Goal: Task Accomplishment & Management: Complete application form

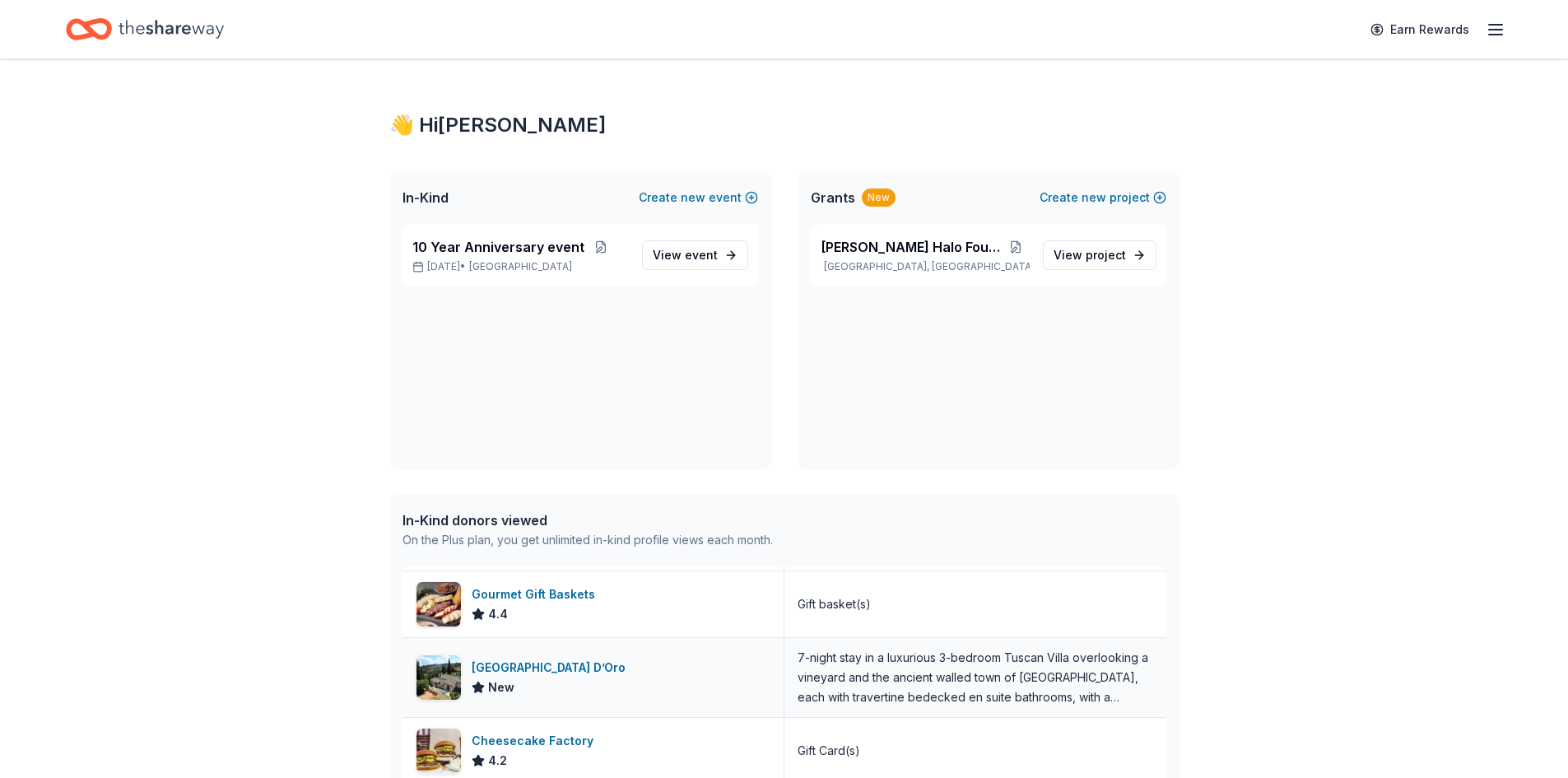
scroll to position [329, 0]
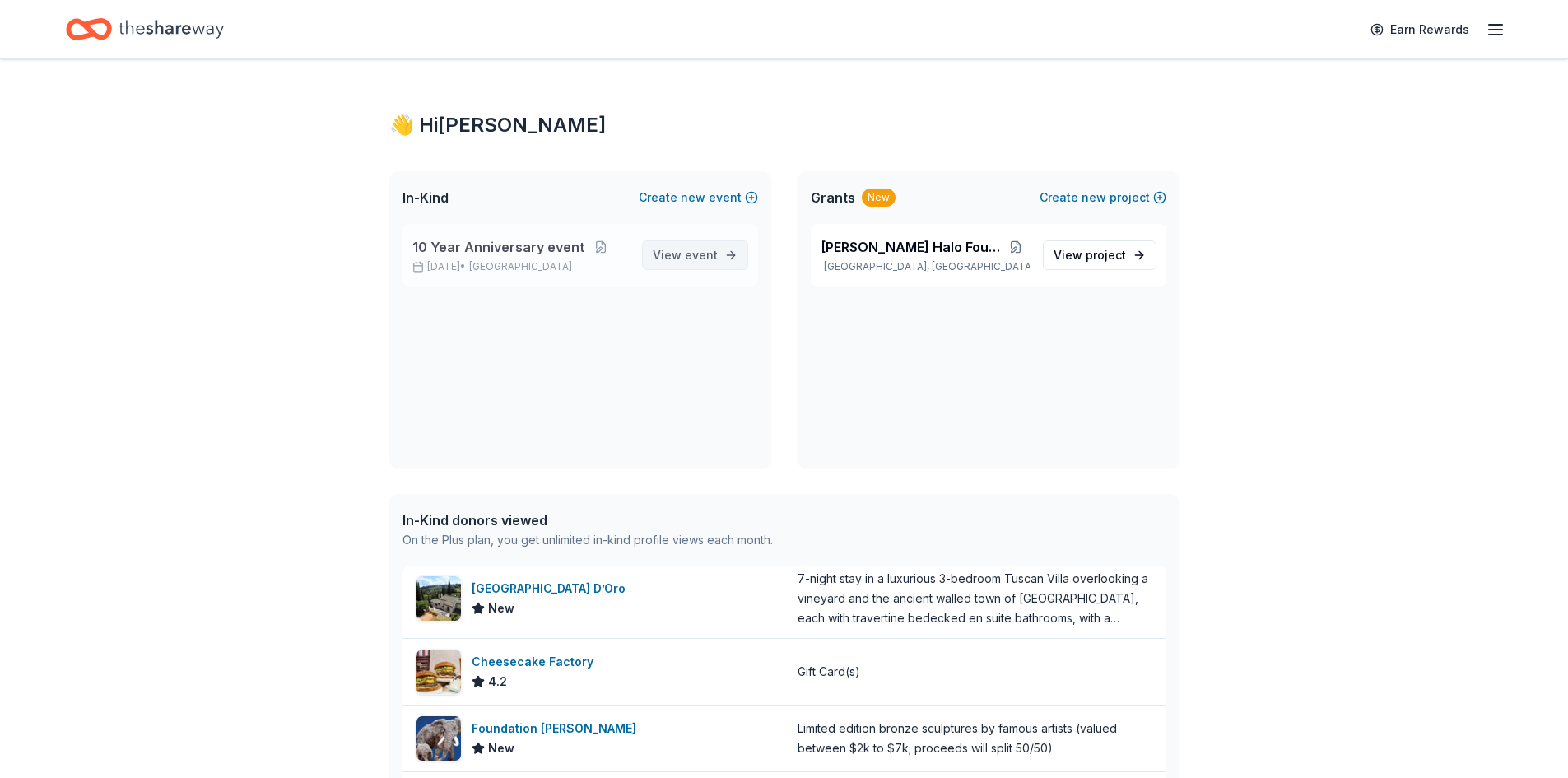
click at [676, 259] on span "View event" at bounding box center [685, 254] width 65 height 19
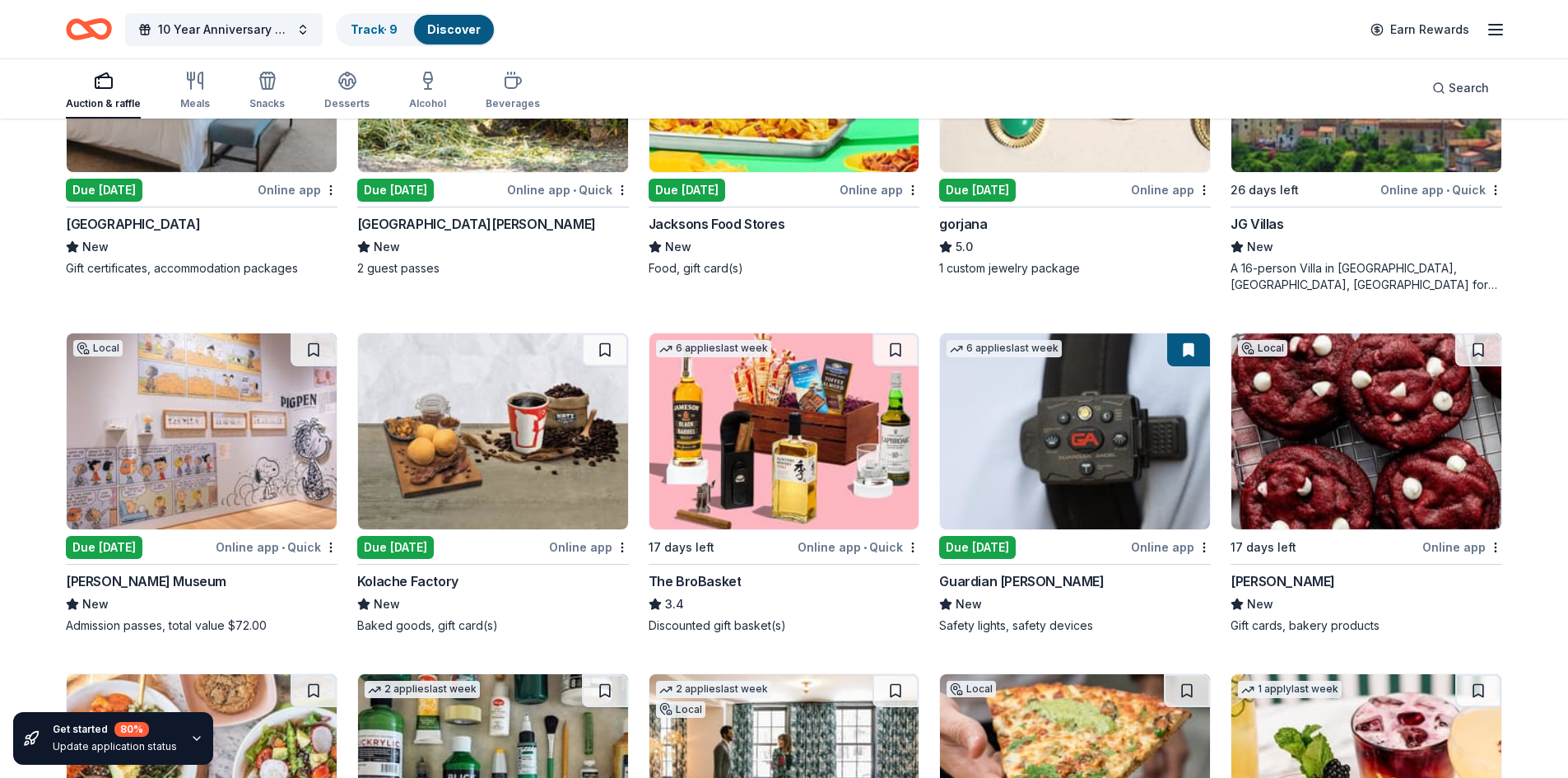
scroll to position [2829, 0]
click at [696, 580] on div "The BroBasket" at bounding box center [695, 580] width 93 height 19
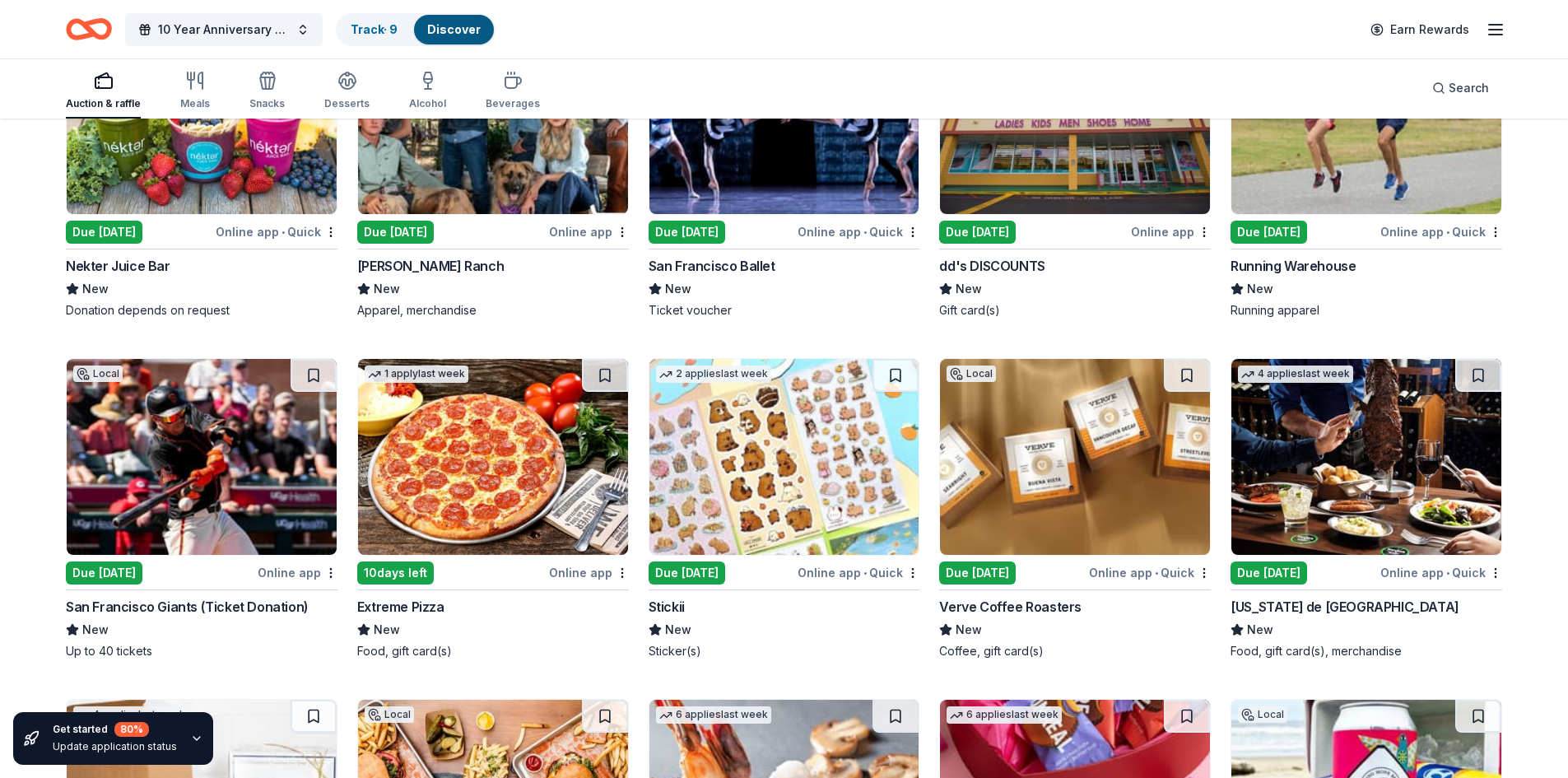
scroll to position [4898, 0]
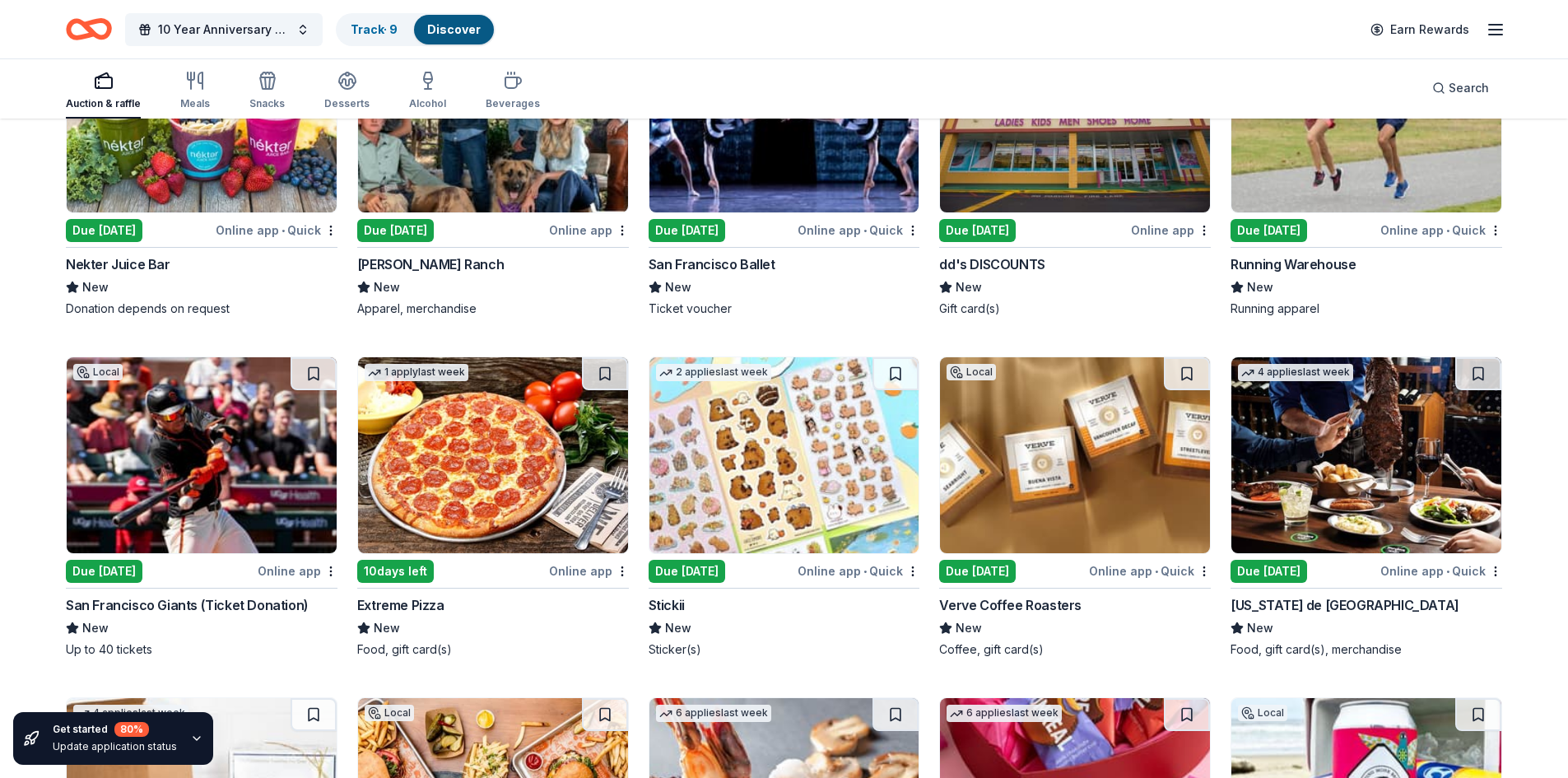
click at [153, 601] on div "San Francisco Giants (Ticket Donation)" at bounding box center [186, 605] width 242 height 19
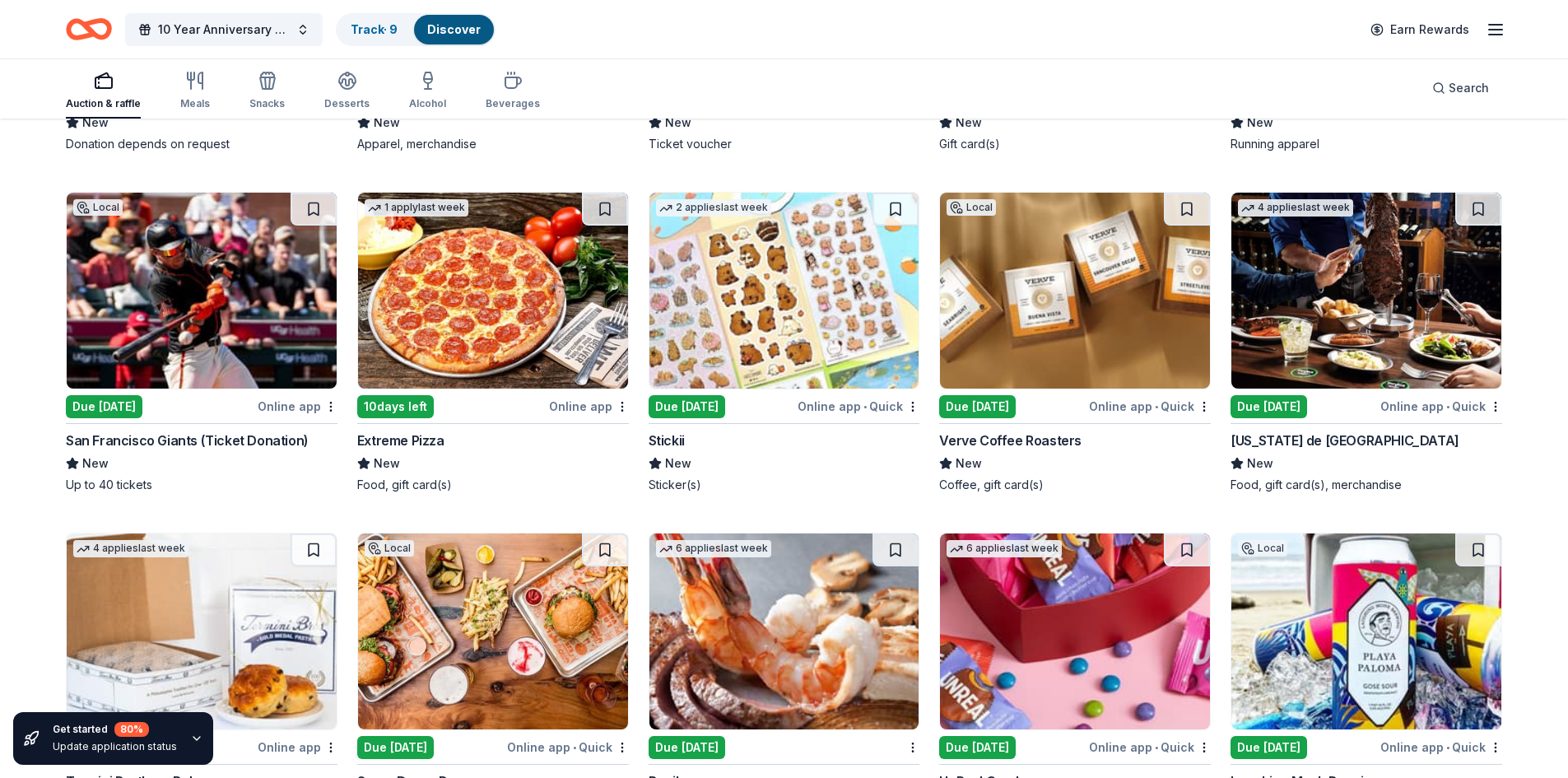
scroll to position [5063, 0]
click at [392, 440] on div "Extreme Pizza" at bounding box center [401, 441] width 88 height 19
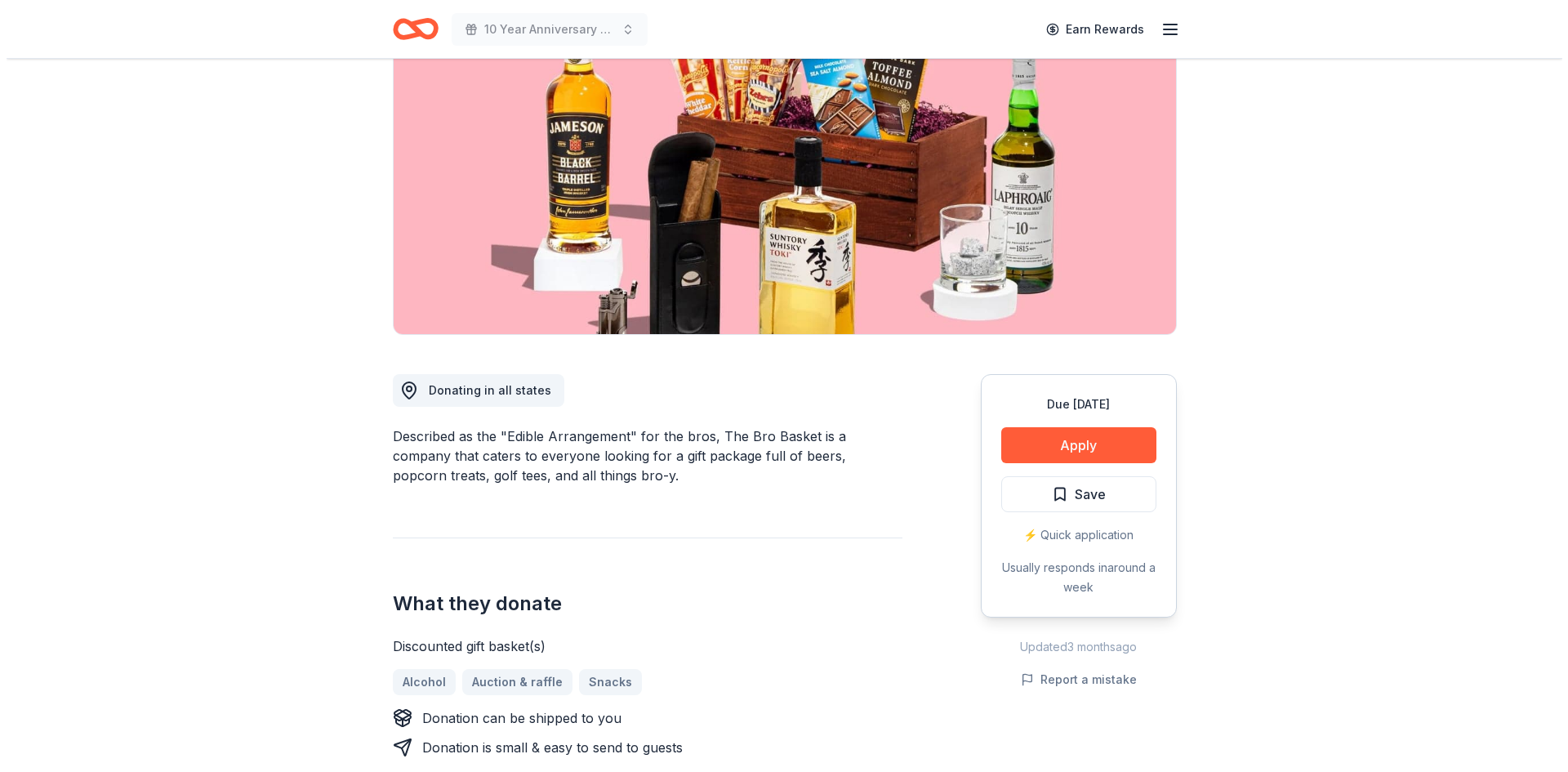
scroll to position [163, 0]
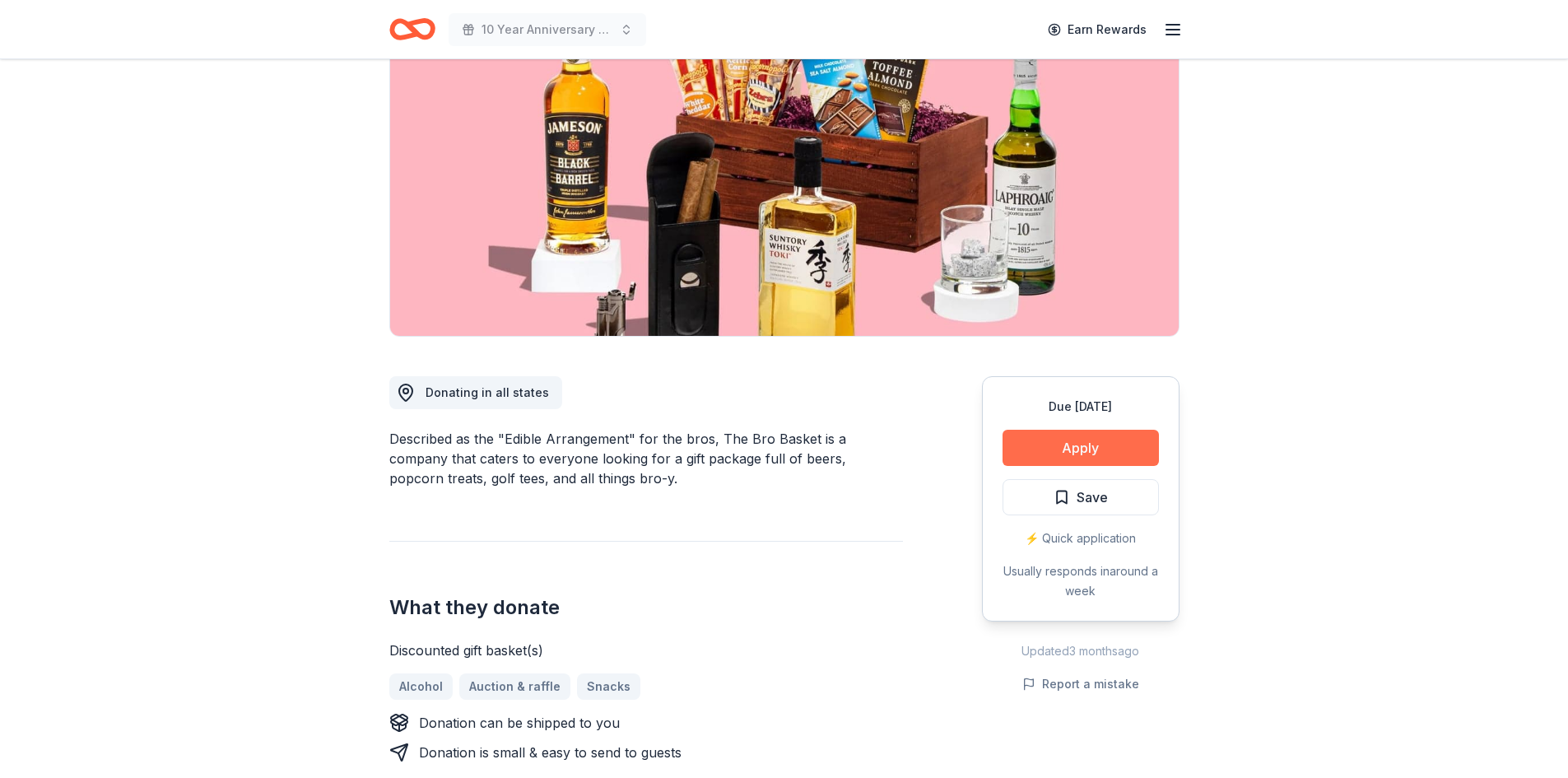
click at [1074, 447] on button "Apply" at bounding box center [1081, 447] width 157 height 36
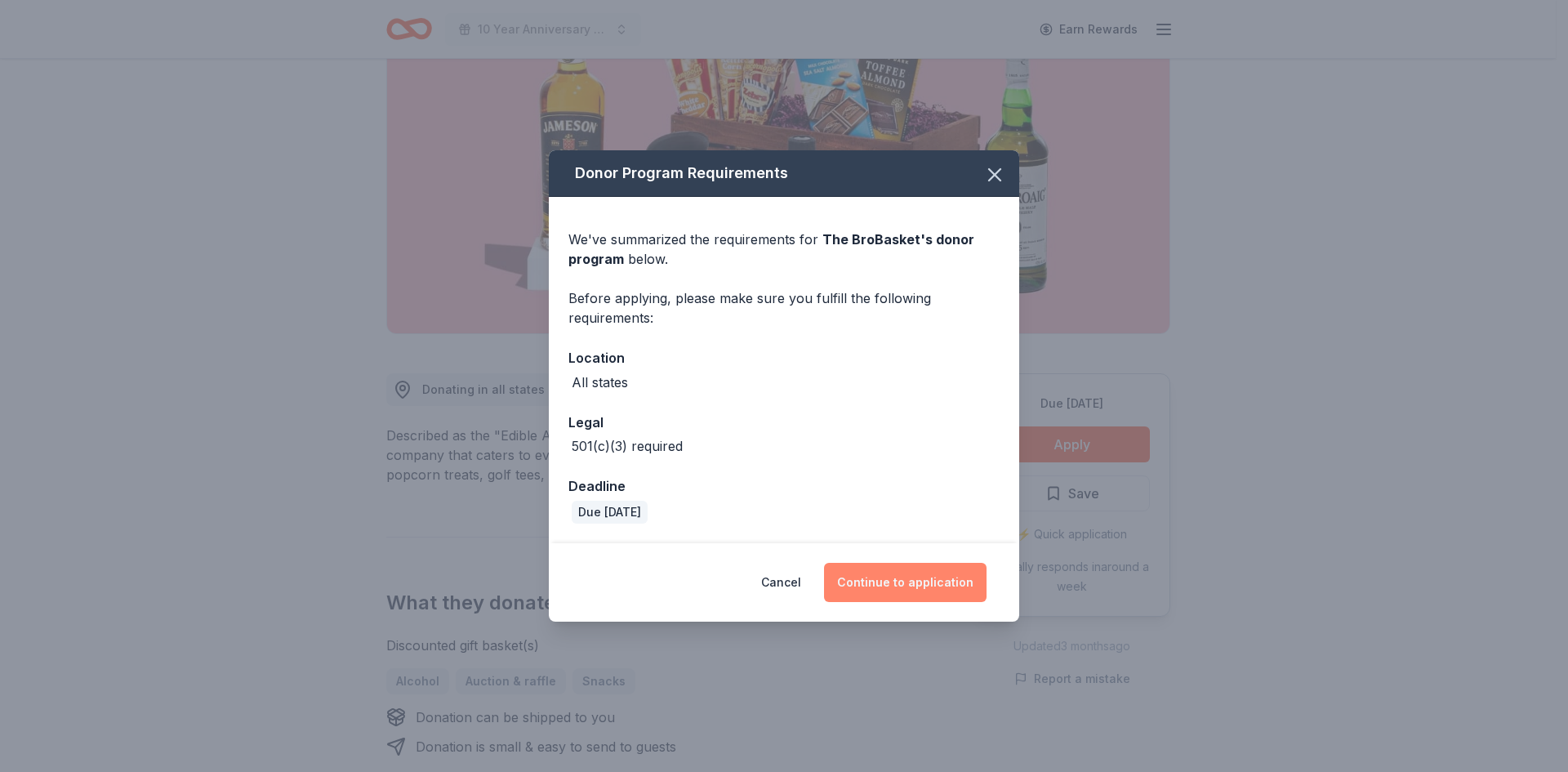
click at [875, 581] on button "Continue to application" at bounding box center [906, 582] width 163 height 39
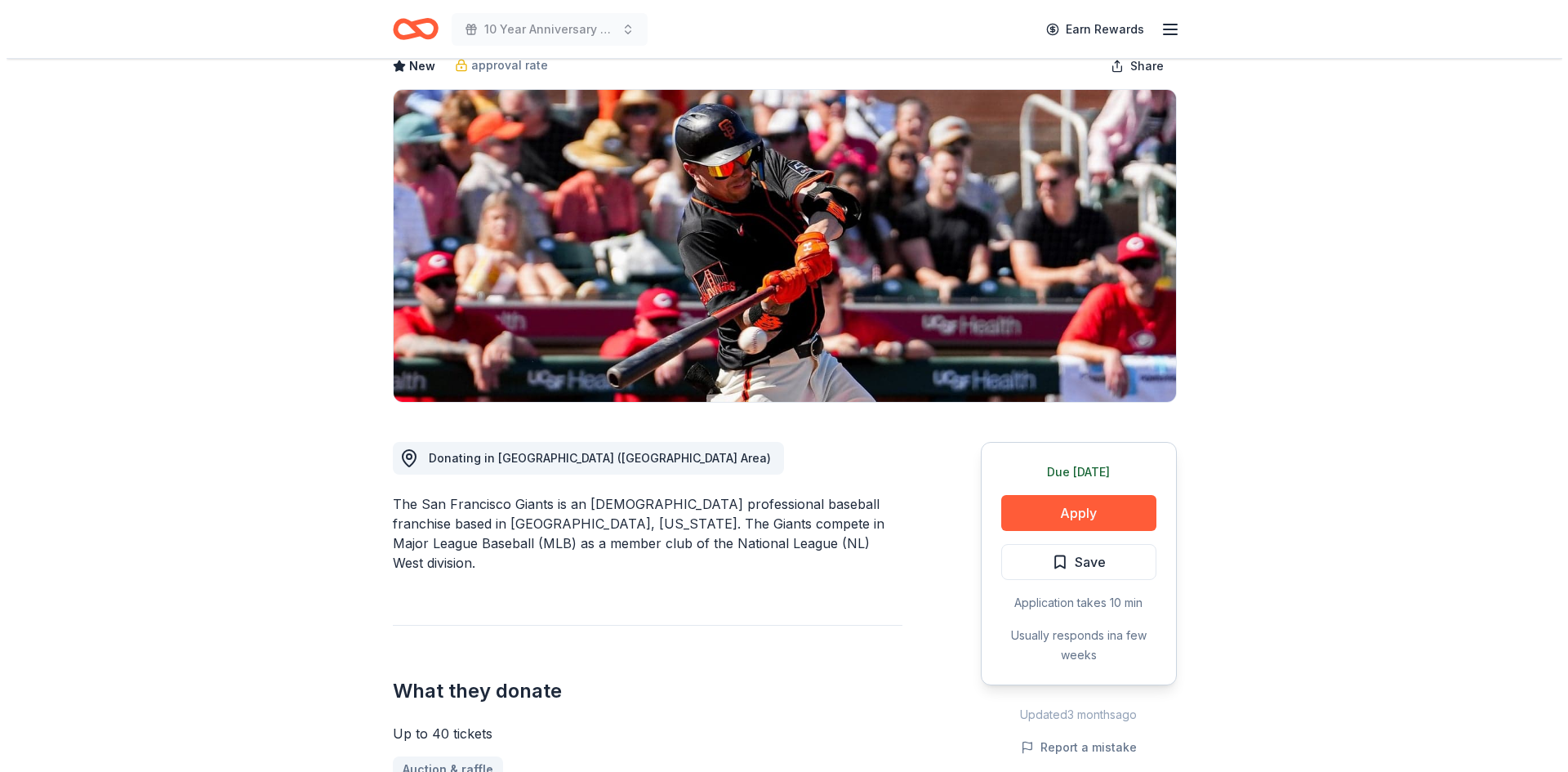
scroll to position [327, 0]
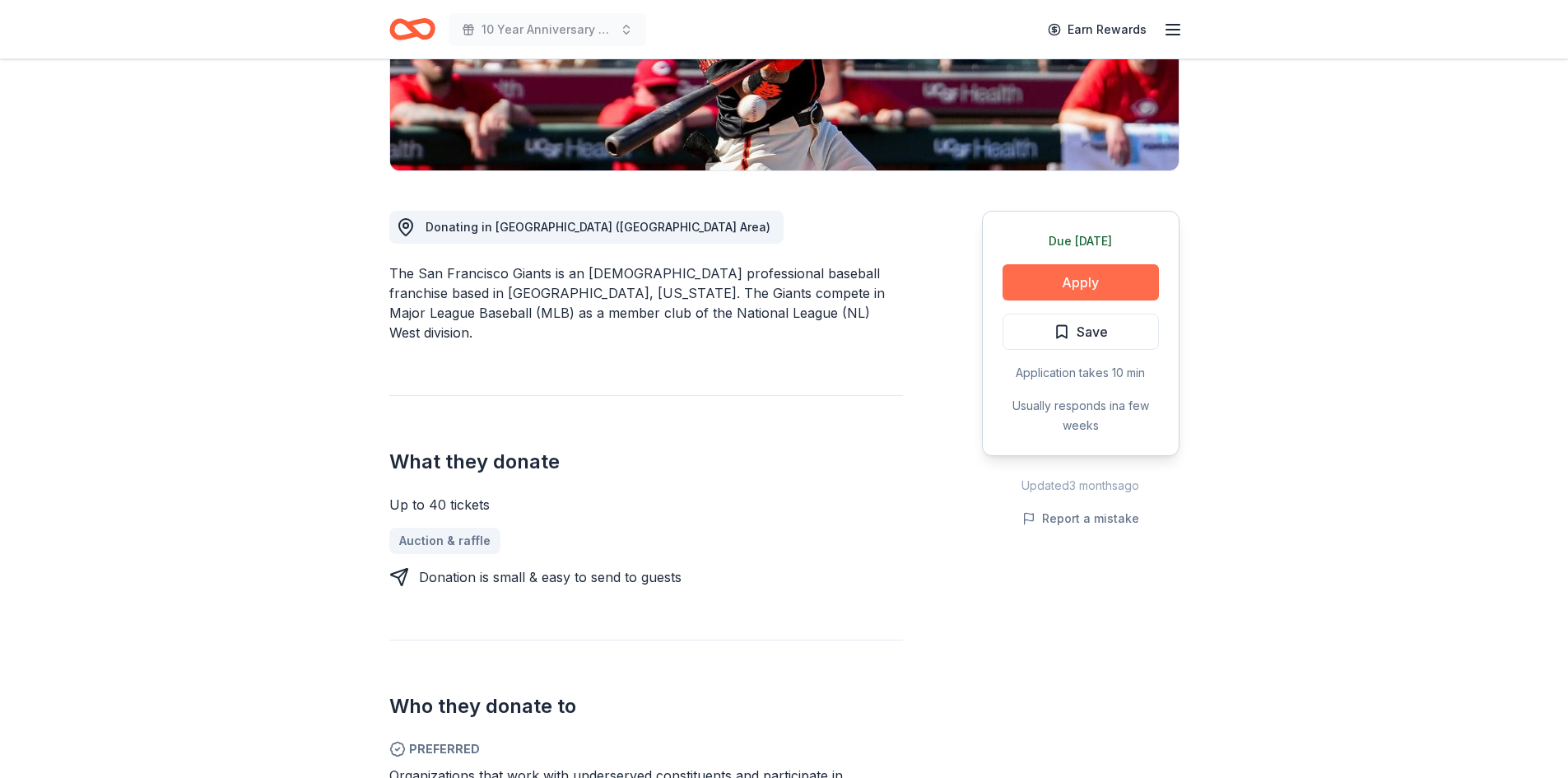
click at [1074, 285] on button "Apply" at bounding box center [1081, 282] width 157 height 36
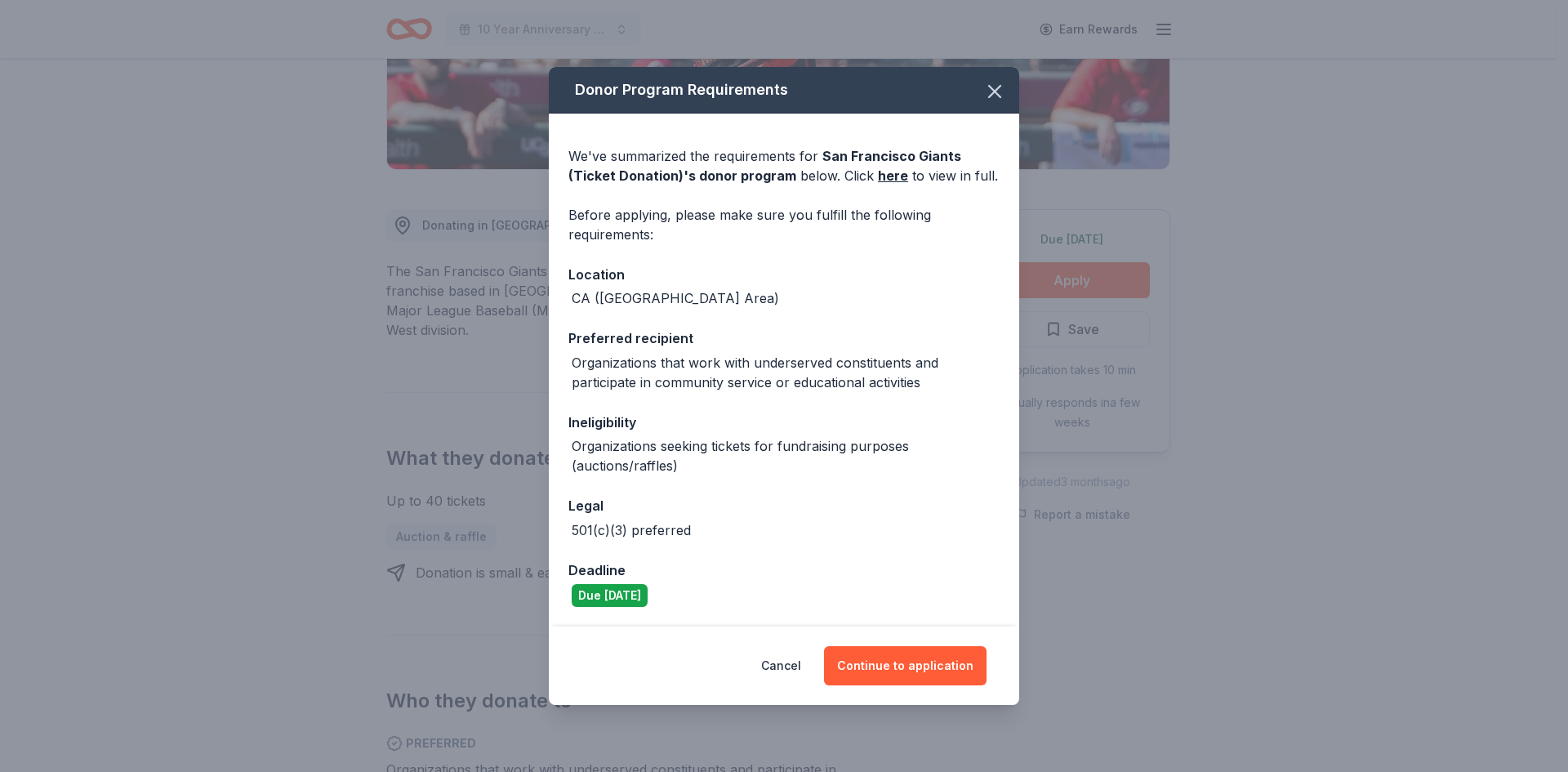
drag, startPoint x: 916, startPoint y: 659, endPoint x: 862, endPoint y: 705, distance: 70.9
click at [890, 705] on div "Donor Program Requirements We've summarized the requirements for San Francisco …" at bounding box center [784, 386] width 1568 height 772
click at [894, 672] on button "Continue to application" at bounding box center [906, 665] width 163 height 39
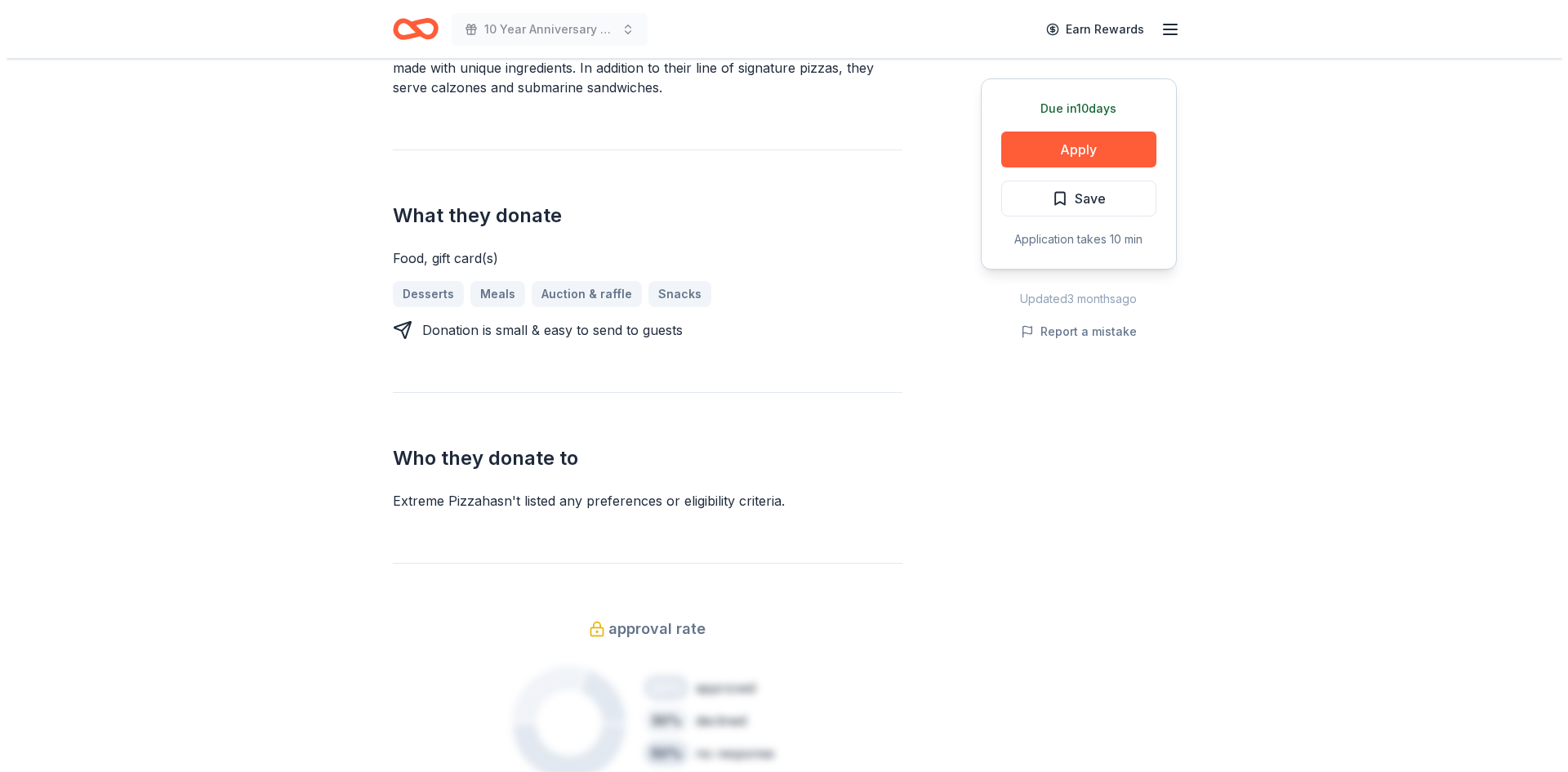
scroll to position [570, 0]
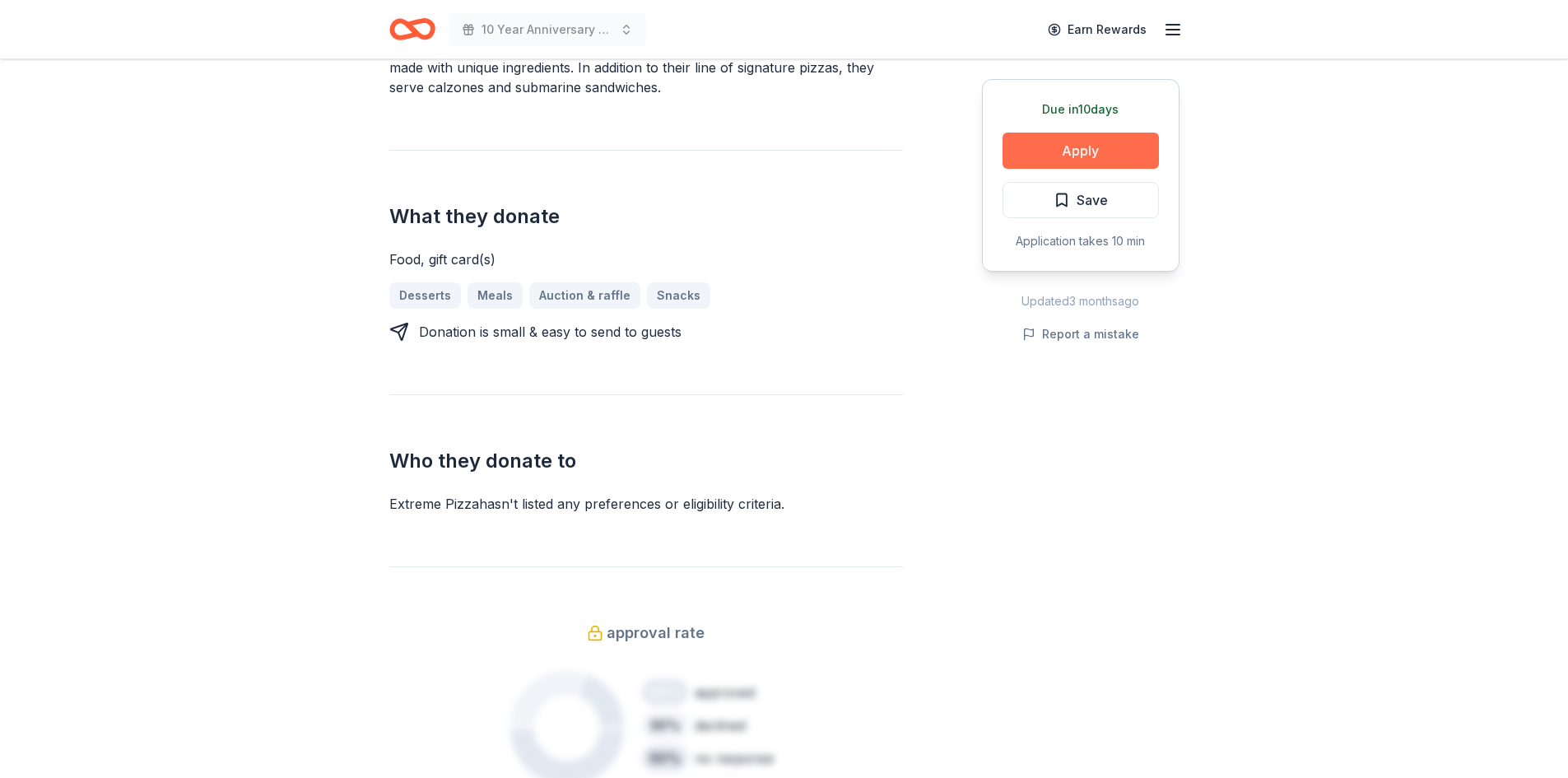
click at [1059, 148] on button "Apply" at bounding box center [1081, 150] width 157 height 36
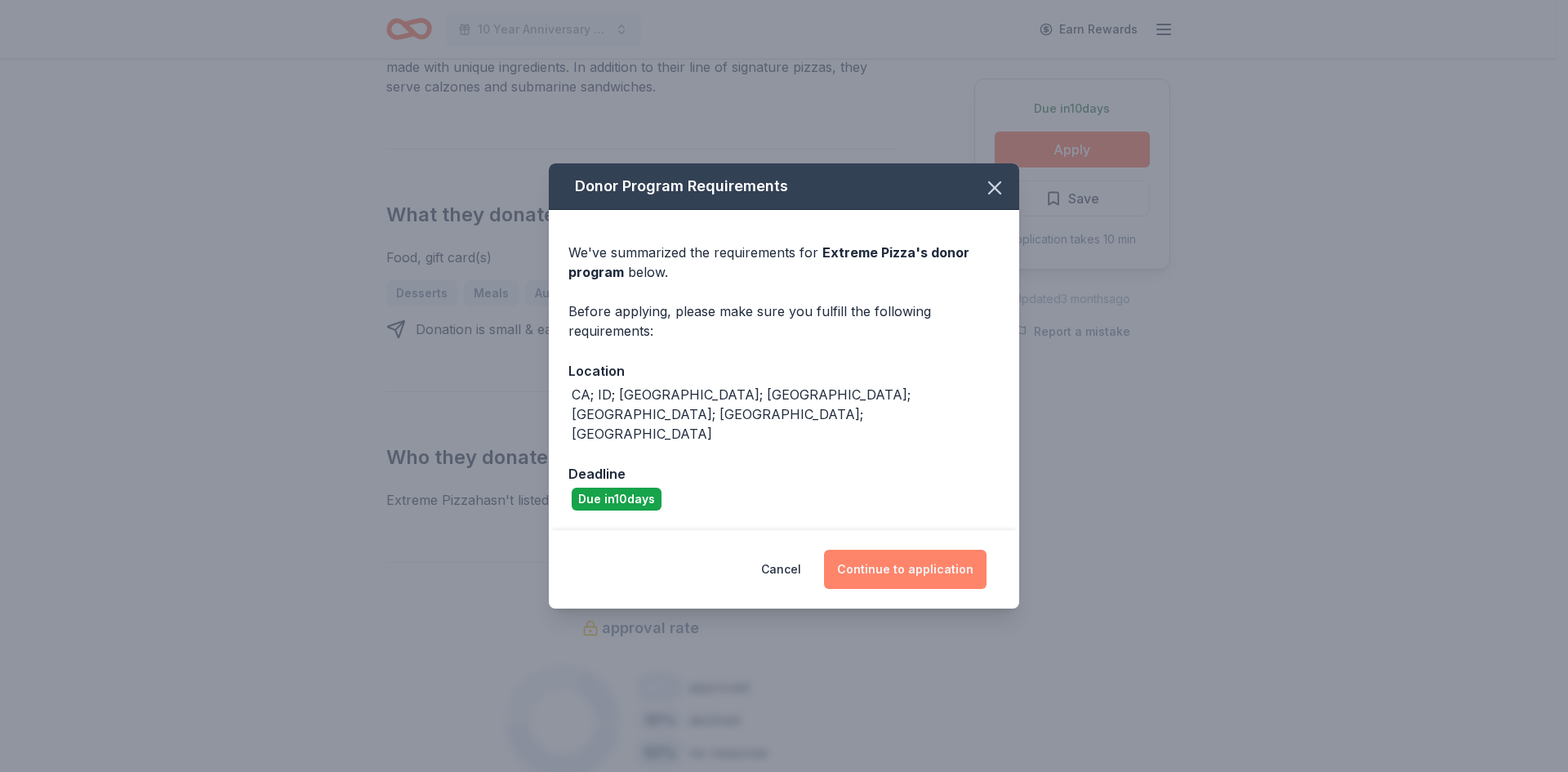
click at [868, 550] on button "Continue to application" at bounding box center [906, 569] width 163 height 39
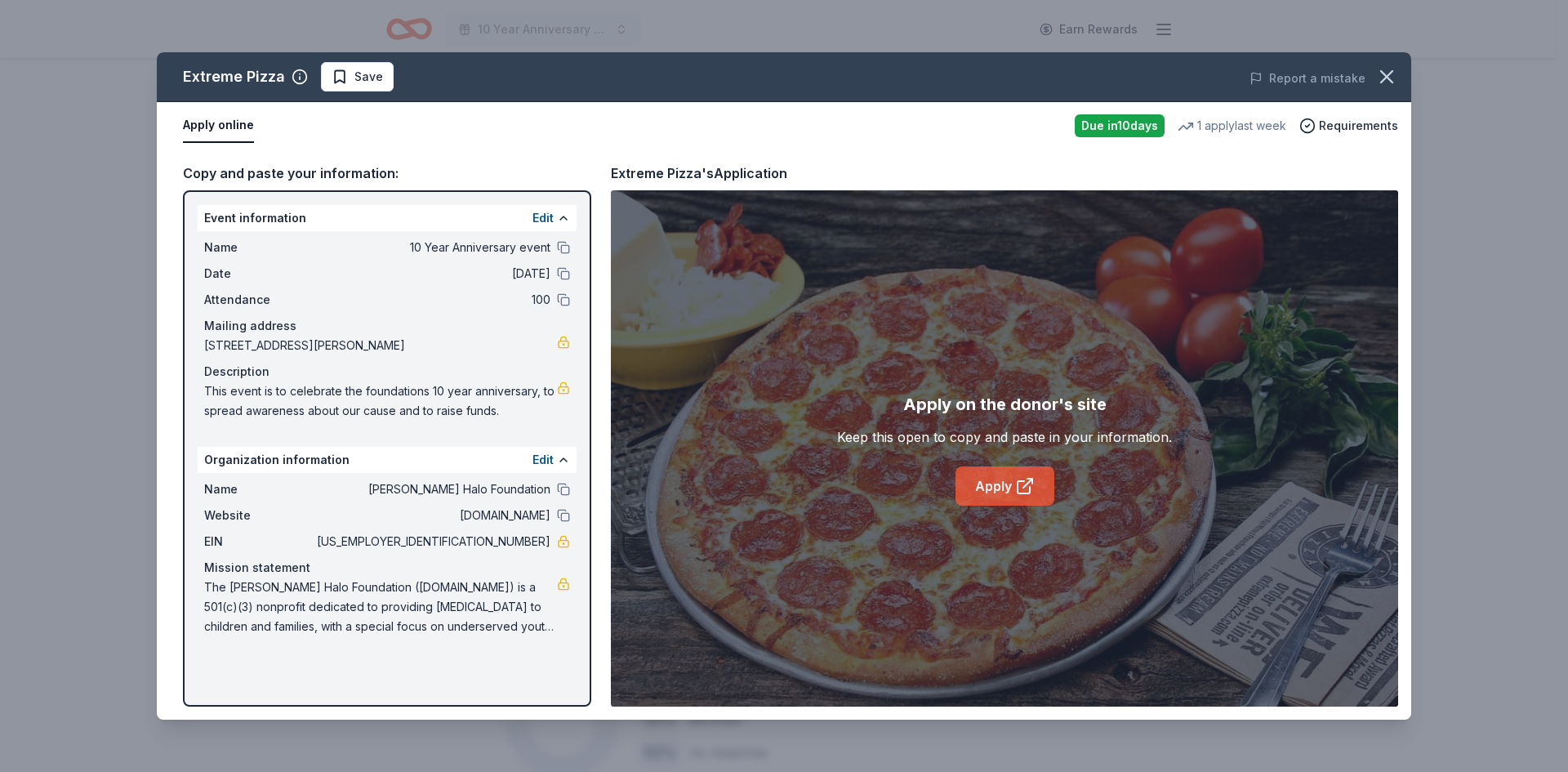
click at [985, 503] on link "Apply" at bounding box center [1005, 486] width 99 height 39
